Goal: Task Accomplishment & Management: Complete application form

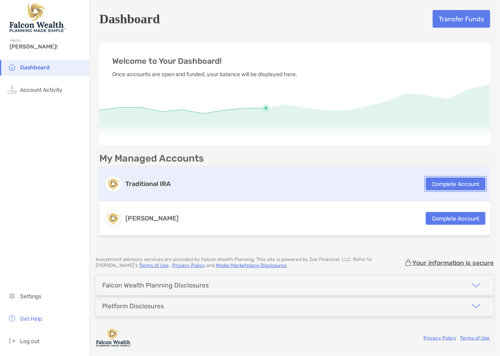
click at [455, 186] on button "Complete Account" at bounding box center [456, 184] width 60 height 13
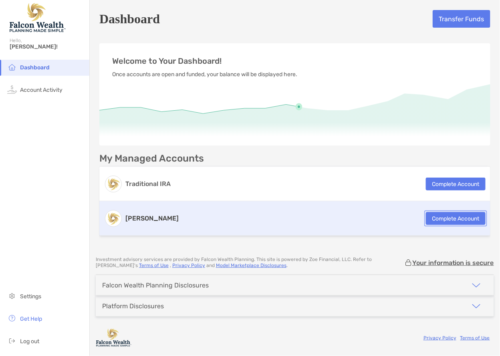
click at [443, 221] on button "Complete Account" at bounding box center [456, 218] width 60 height 13
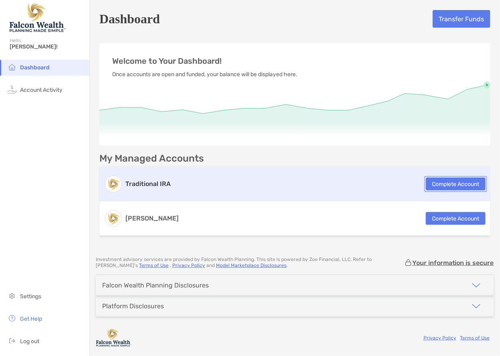
click at [454, 183] on button "Complete Account" at bounding box center [456, 184] width 60 height 13
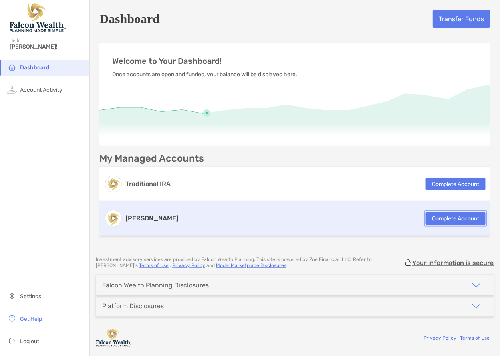
click at [466, 218] on button "Complete Account" at bounding box center [456, 218] width 60 height 13
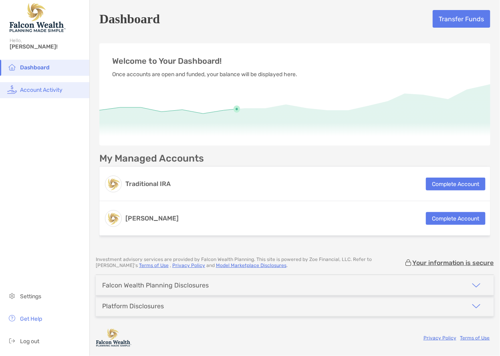
click at [32, 89] on span "Account Activity" at bounding box center [41, 90] width 42 height 7
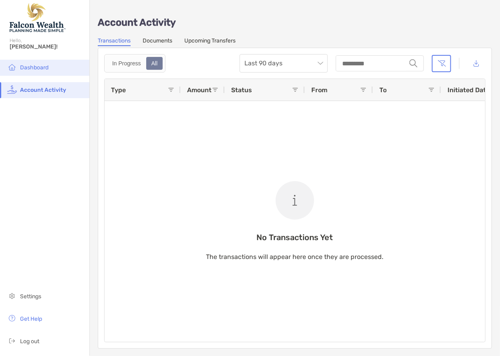
click at [51, 67] on li "Dashboard" at bounding box center [44, 68] width 89 height 16
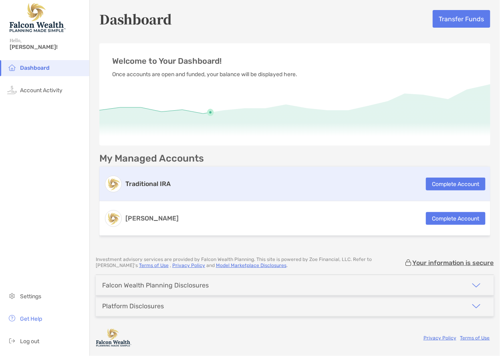
drag, startPoint x: 36, startPoint y: 91, endPoint x: 112, endPoint y: 186, distance: 121.5
click at [36, 91] on span "Account Activity" at bounding box center [41, 90] width 42 height 7
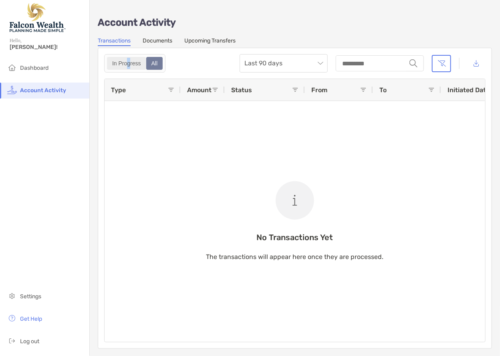
click at [127, 65] on div "In Progress" at bounding box center [127, 63] width 38 height 11
click at [151, 67] on div "All" at bounding box center [154, 63] width 15 height 11
click at [154, 58] on div "All" at bounding box center [154, 63] width 15 height 11
click at [286, 67] on span "Last 90 days" at bounding box center [283, 63] width 79 height 18
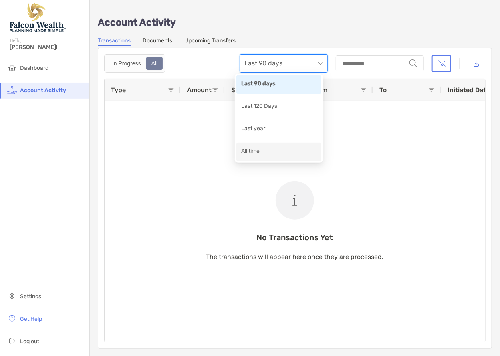
click at [261, 149] on div "All time" at bounding box center [278, 152] width 75 height 10
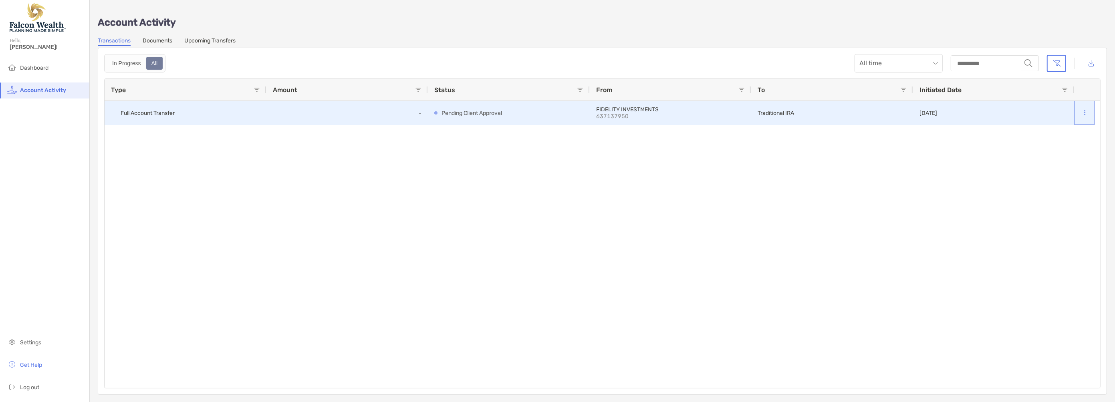
click at [500, 110] on button at bounding box center [1085, 113] width 8 height 8
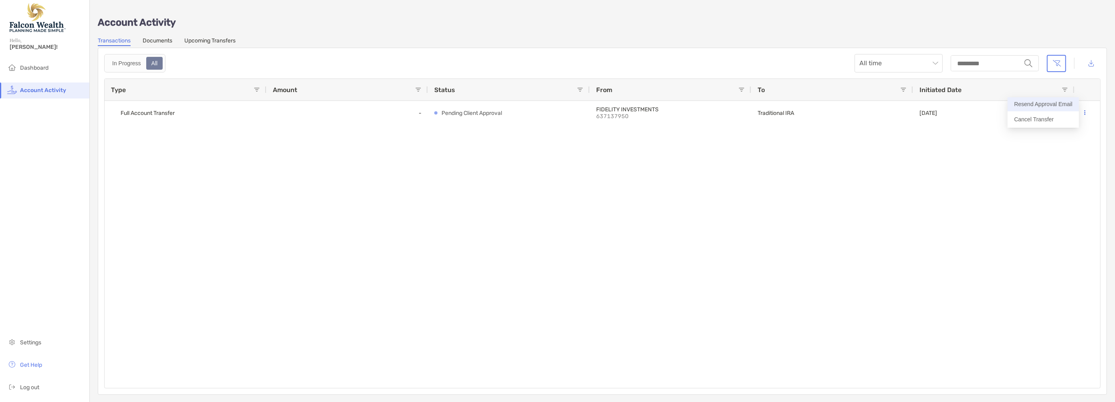
click at [500, 104] on button "Resend Approval Email" at bounding box center [1043, 104] width 71 height 14
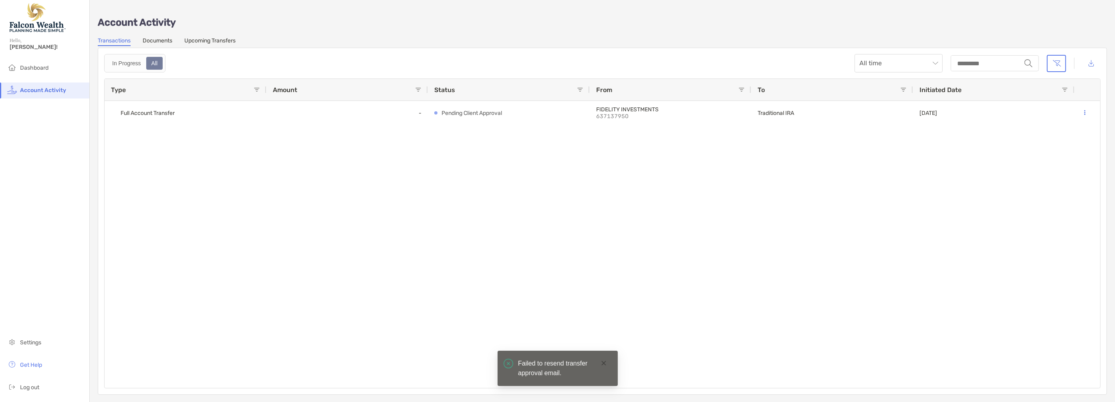
click at [500, 188] on div "Full Account Transfer - Pending Client Approval FIDELITY INVESTMENTS 637137950 …" at bounding box center [603, 244] width 996 height 287
click at [500, 355] on icon "close" at bounding box center [604, 364] width 6 height 6
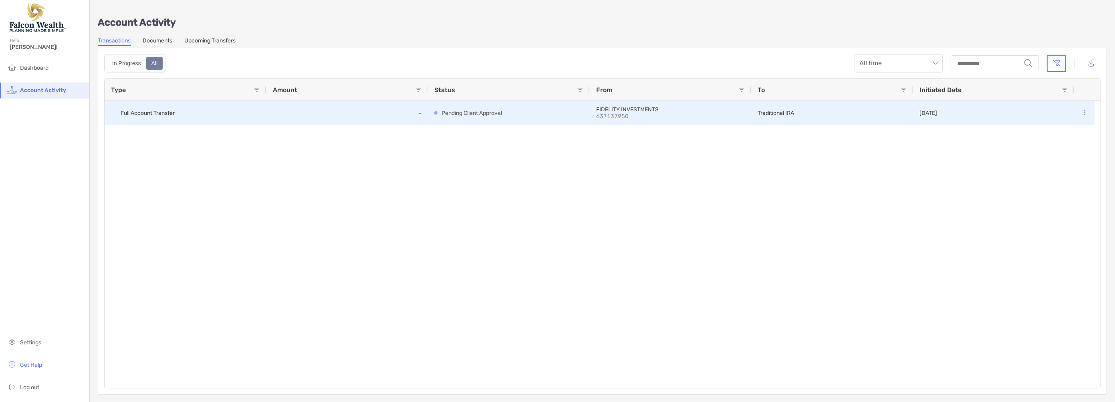
click at [500, 195] on div "Full Account Transfer - Pending Client Approval FIDELITY INVESTMENTS 637137950 …" at bounding box center [603, 244] width 996 height 287
click at [500, 107] on div at bounding box center [1084, 112] width 7 height 23
click at [500, 110] on icon at bounding box center [1085, 112] width 1 height 5
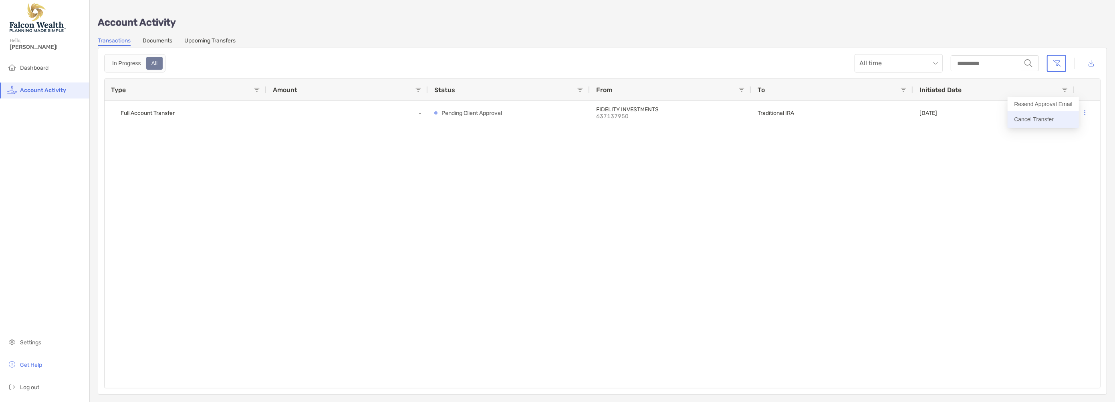
click at [500, 121] on p "Cancel Transfer" at bounding box center [1043, 120] width 59 height 10
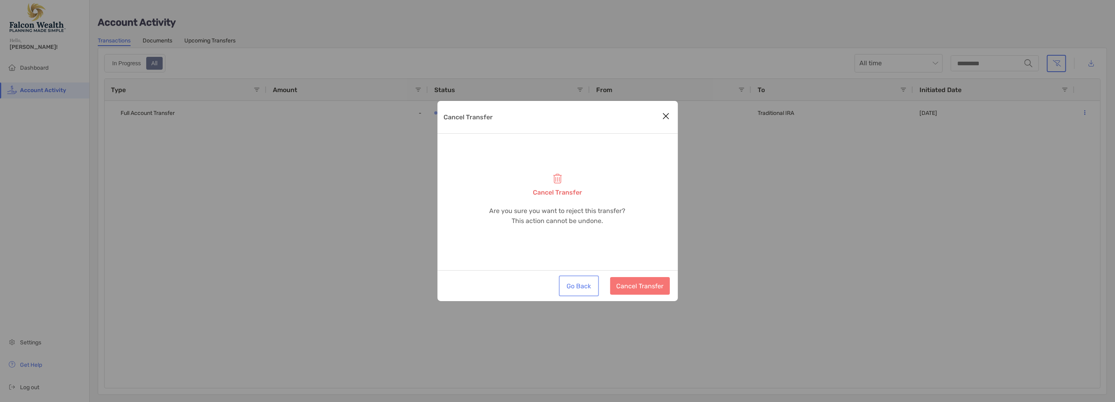
click at [500, 286] on button "Go Back" at bounding box center [579, 286] width 37 height 18
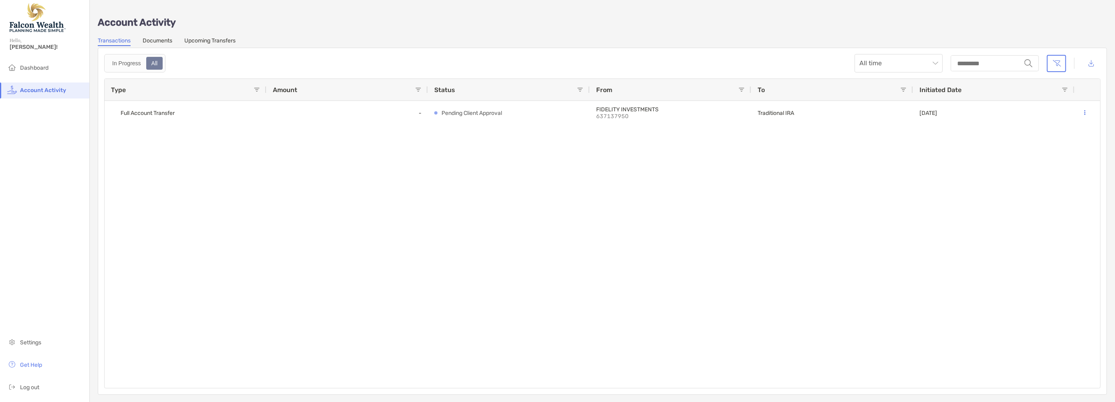
drag, startPoint x: 255, startPoint y: 212, endPoint x: 122, endPoint y: 178, distance: 137.3
click at [252, 212] on div "Full Account Transfer - Pending Client Approval FIDELITY INVESTMENTS 637137950 …" at bounding box center [603, 244] width 996 height 287
click at [154, 40] on link "Documents" at bounding box center [158, 41] width 30 height 9
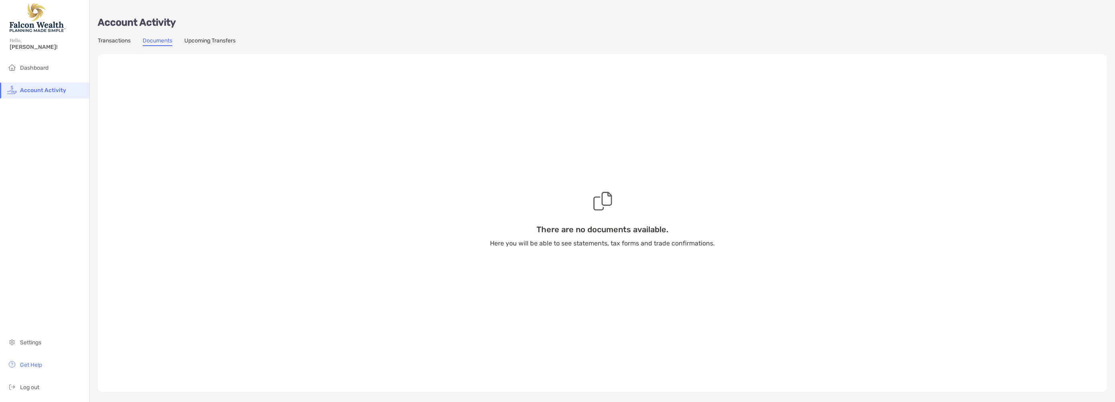
click at [226, 38] on link "Upcoming Transfers" at bounding box center [209, 41] width 51 height 9
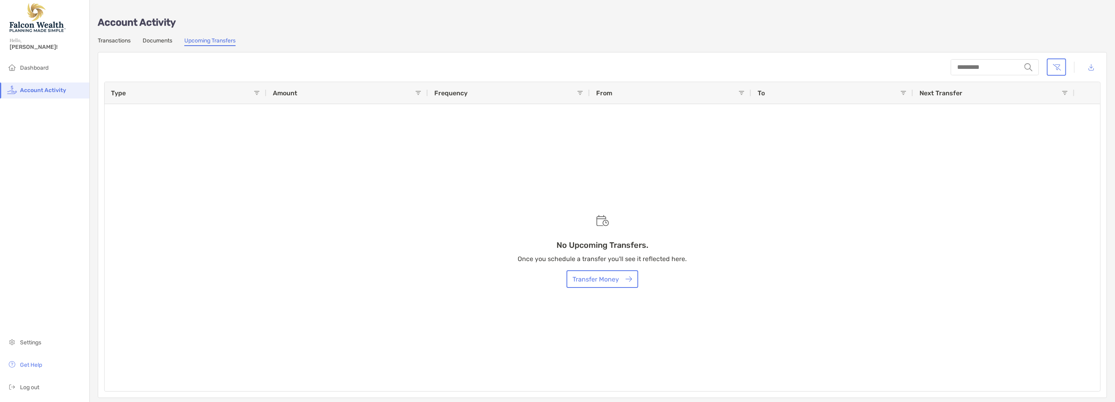
click at [500, 185] on div "No Upcoming Transfers. Once you schedule a transfer you'll see it reflected her…" at bounding box center [603, 236] width 996 height 309
click at [119, 40] on link "Transactions" at bounding box center [114, 41] width 33 height 9
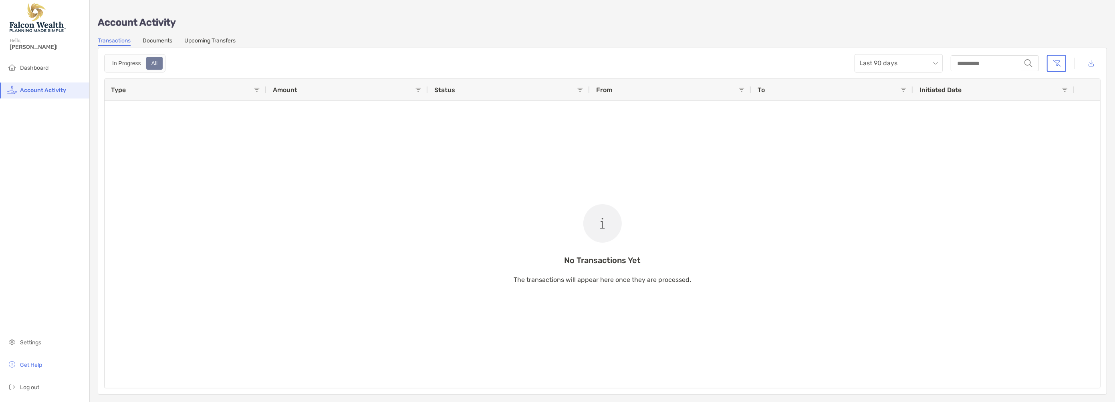
click at [95, 163] on div "Account Activity Transactions Documents Upcoming Transfers In Progress All Last…" at bounding box center [602, 201] width 1025 height 403
click at [147, 62] on div "All" at bounding box center [154, 63] width 15 height 11
click at [500, 63] on span "Last 90 days" at bounding box center [899, 63] width 79 height 18
click at [500, 150] on div "All time" at bounding box center [893, 152] width 75 height 10
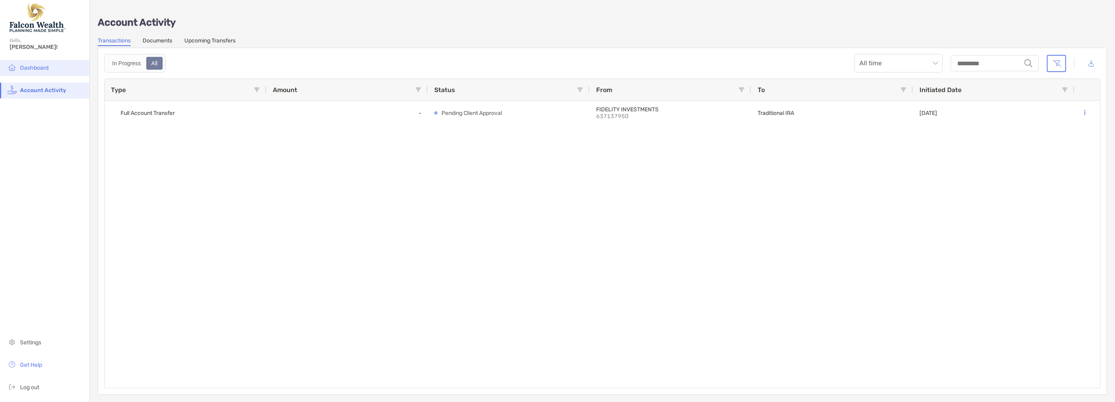
click at [33, 70] on span "Dashboard" at bounding box center [34, 68] width 28 height 7
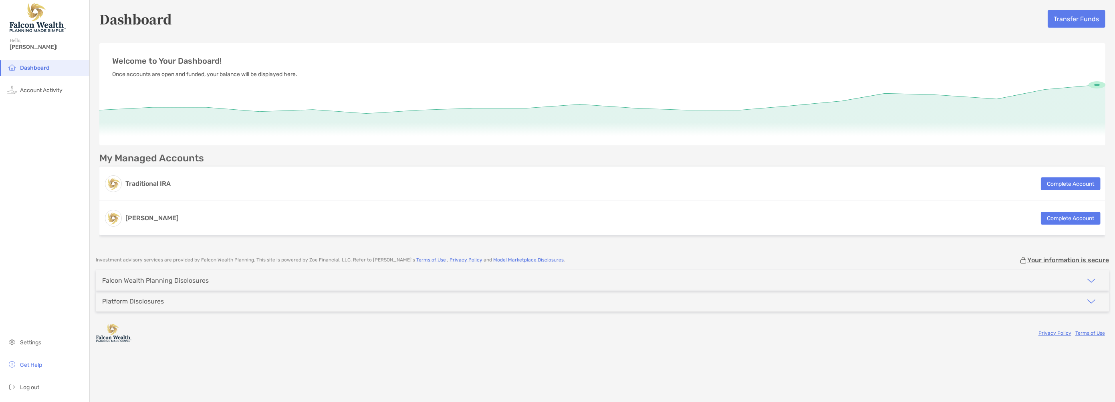
click at [500, 280] on img "button" at bounding box center [1092, 281] width 10 height 10
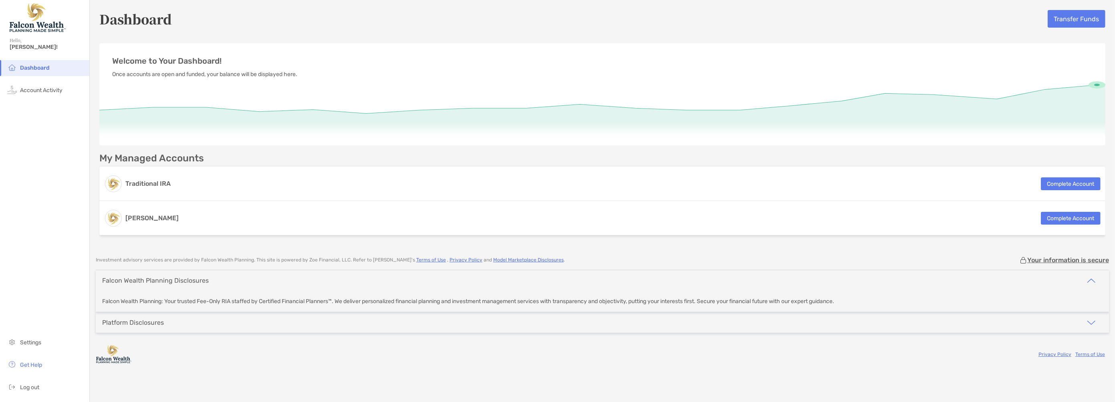
click at [500, 311] on div "Falcon Wealth Planning: Your trusted Fee-Only RIA staffed by Certified Financia…" at bounding box center [602, 301] width 1013 height 21
click at [500, 323] on img "button" at bounding box center [1092, 323] width 10 height 10
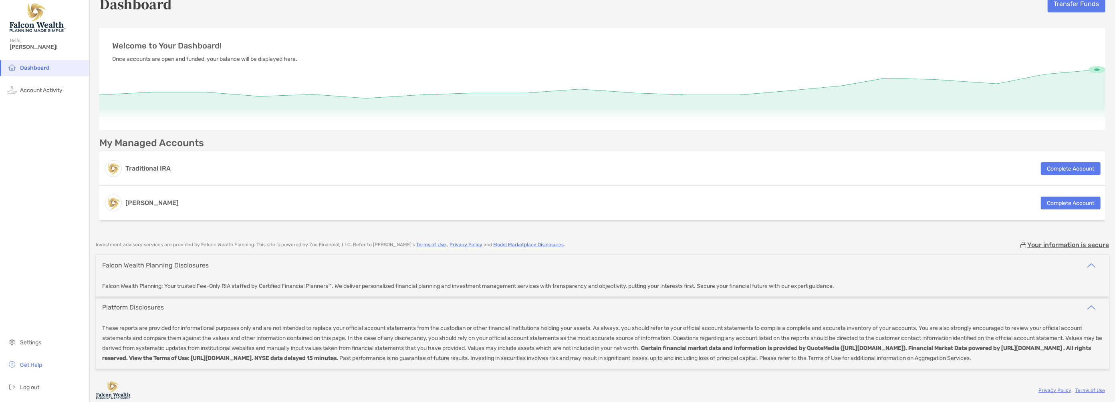
scroll to position [30, 0]
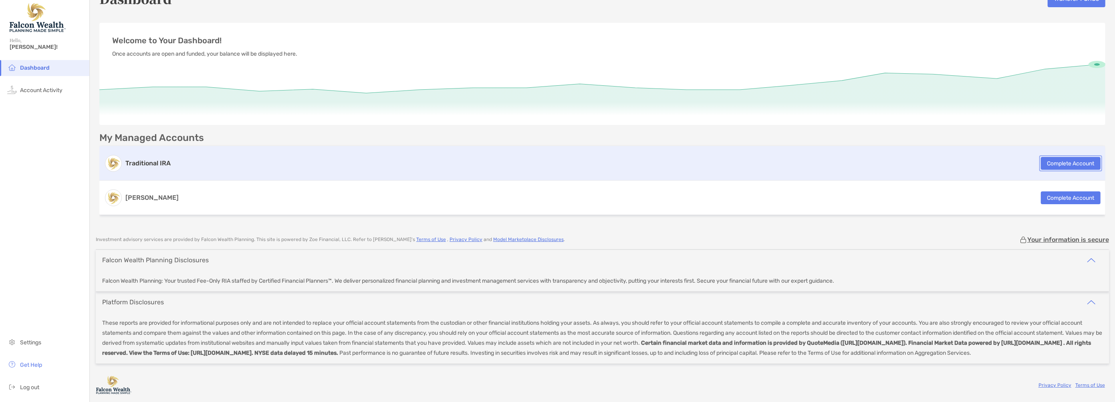
click at [500, 157] on button "Complete Account" at bounding box center [1071, 163] width 60 height 13
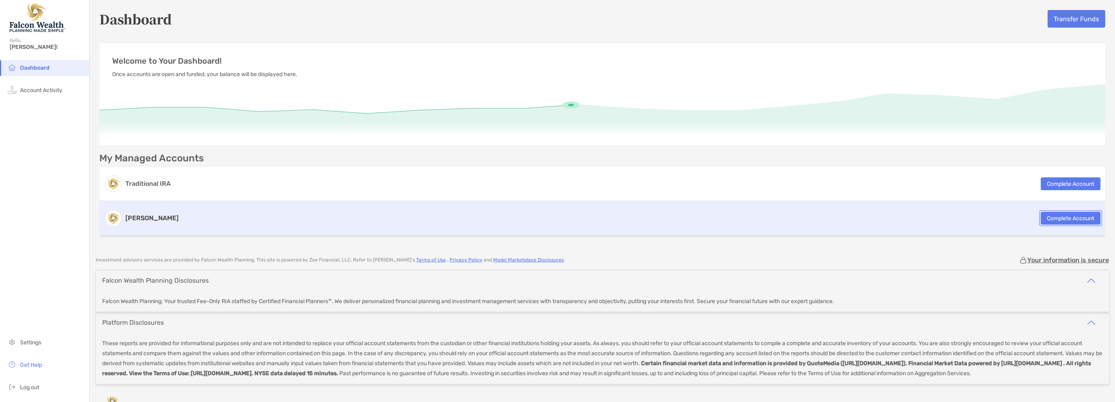
click at [500, 218] on button "Complete Account" at bounding box center [1071, 218] width 60 height 13
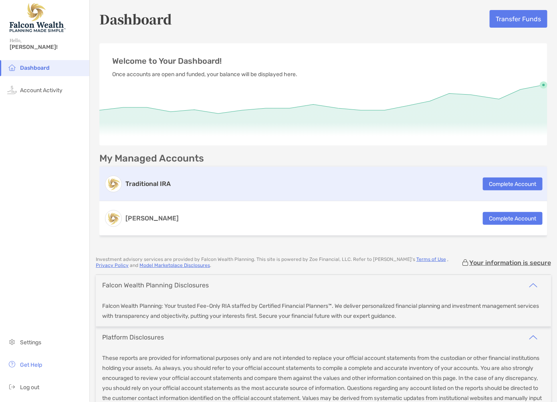
click at [135, 187] on h3 "Traditional IRA" at bounding box center [147, 184] width 45 height 10
